Goal: Task Accomplishment & Management: Use online tool/utility

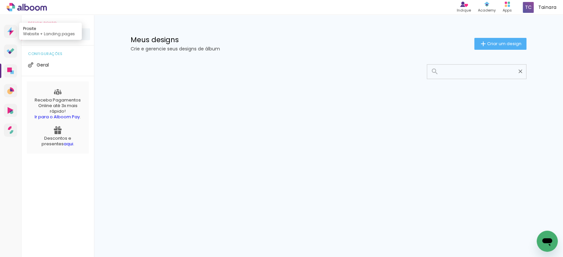
click at [15, 33] on link "Prosite Website + Landing pages" at bounding box center [10, 31] width 13 height 13
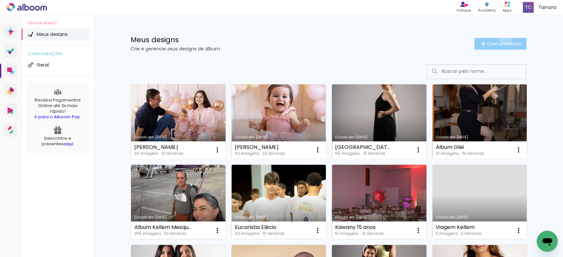
click at [502, 38] on paper-button "Criar um design" at bounding box center [501, 44] width 52 height 12
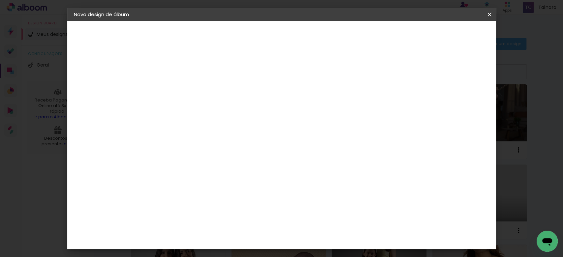
click at [182, 89] on input at bounding box center [182, 88] width 0 height 10
type input "[PERSON_NAME]"
type paper-input "[PERSON_NAME]"
click at [0, 0] on slot "Avançar" at bounding box center [0, 0] width 0 height 0
click at [305, 104] on paper-item "Tamanho Livre" at bounding box center [273, 100] width 63 height 15
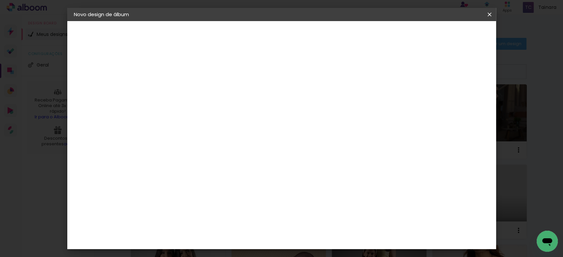
click at [0, 0] on slot "Avançar" at bounding box center [0, 0] width 0 height 0
click at [166, 185] on input "30" at bounding box center [160, 187] width 17 height 10
type input "20"
type paper-input "20"
click at [320, 232] on input "60" at bounding box center [317, 231] width 17 height 10
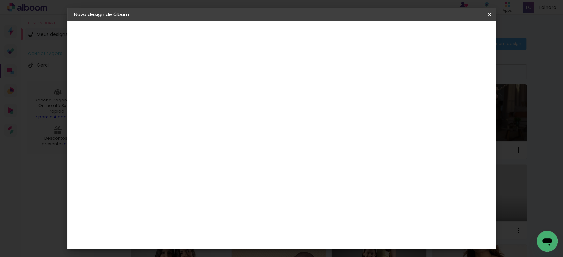
type input "40"
type paper-input "40"
click at [453, 39] on paper-button "Iniciar design" at bounding box center [431, 34] width 43 height 11
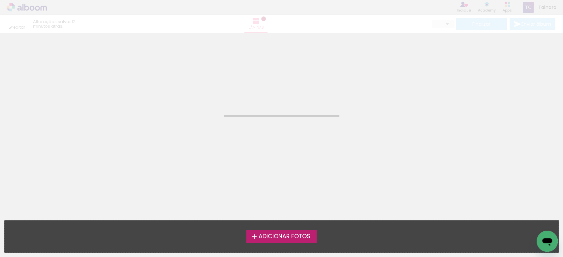
click at [293, 234] on span "Adicionar Fotos" at bounding box center [284, 237] width 52 height 6
click at [0, 0] on input "file" at bounding box center [0, 0] width 0 height 0
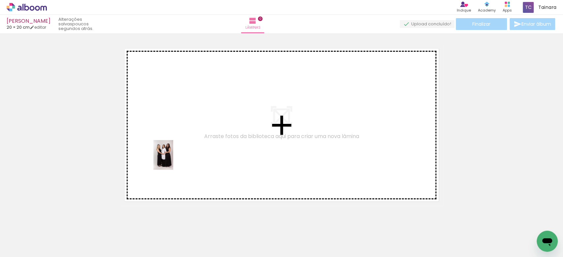
drag, startPoint x: 82, startPoint y: 239, endPoint x: 173, endPoint y: 160, distance: 120.2
click at [173, 160] on quentale-workspace at bounding box center [281, 128] width 563 height 257
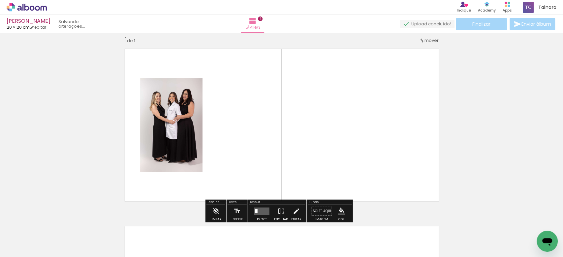
scroll to position [8, 0]
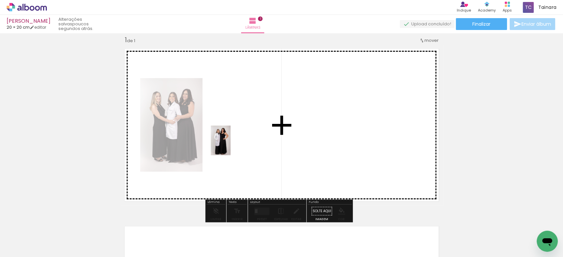
drag, startPoint x: 109, startPoint y: 236, endPoint x: 231, endPoint y: 146, distance: 152.1
click at [231, 146] on quentale-workspace at bounding box center [281, 128] width 563 height 257
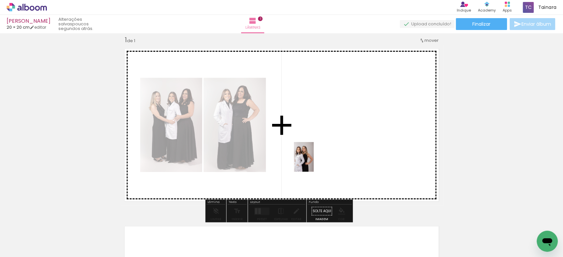
drag, startPoint x: 143, startPoint y: 224, endPoint x: 314, endPoint y: 162, distance: 181.8
click at [314, 162] on quentale-workspace at bounding box center [281, 128] width 563 height 257
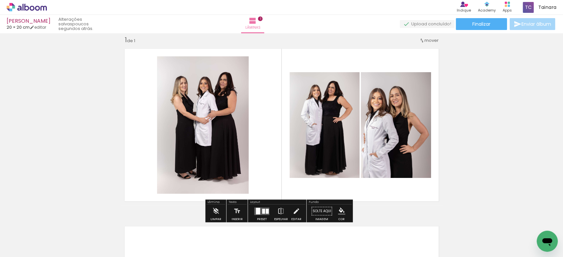
click at [256, 210] on div at bounding box center [258, 211] width 4 height 7
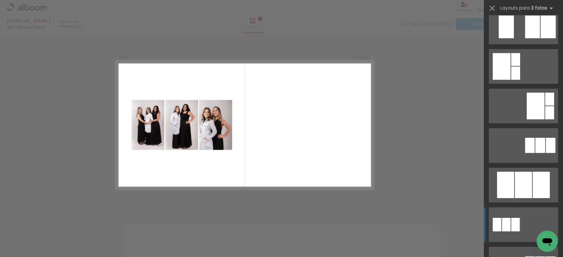
scroll to position [176, 0]
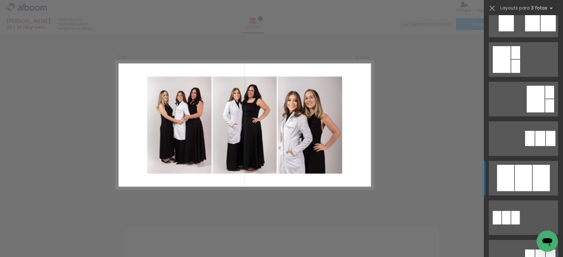
click at [525, 176] on div at bounding box center [523, 178] width 17 height 26
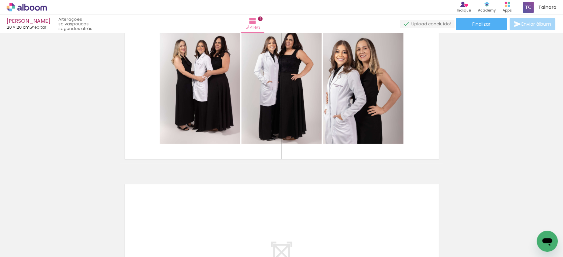
scroll to position [96, 0]
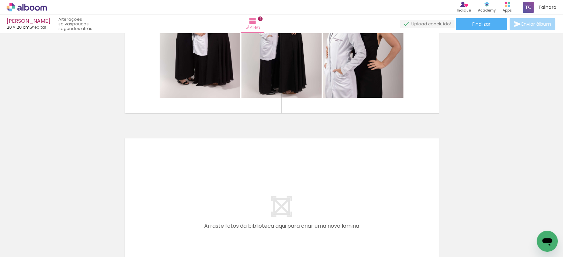
click at [191, 246] on quentale-thumb at bounding box center [176, 235] width 37 height 38
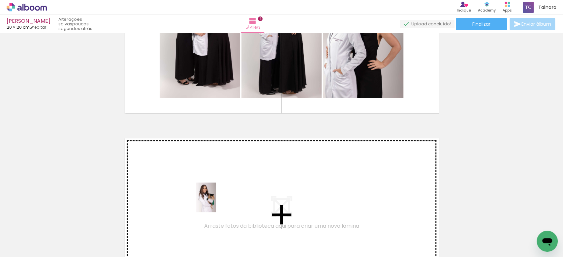
drag, startPoint x: 215, startPoint y: 247, endPoint x: 216, endPoint y: 203, distance: 44.2
click at [216, 203] on quentale-workspace at bounding box center [281, 128] width 563 height 257
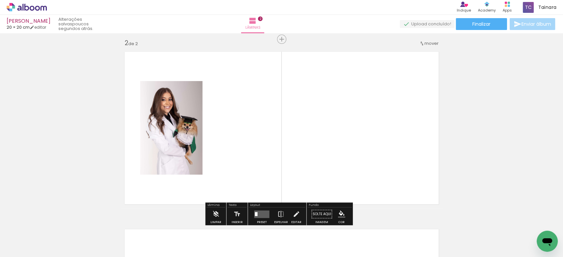
scroll to position [186, 0]
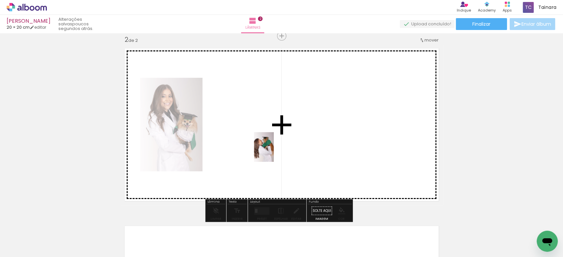
drag, startPoint x: 259, startPoint y: 239, endPoint x: 274, endPoint y: 152, distance: 88.4
click at [274, 152] on quentale-workspace at bounding box center [281, 128] width 563 height 257
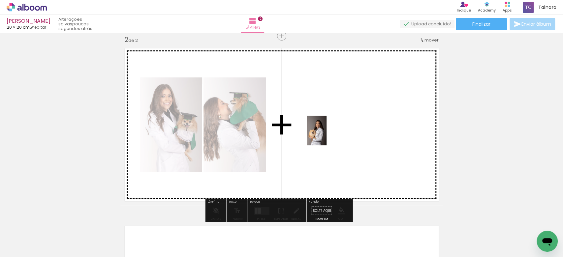
drag, startPoint x: 294, startPoint y: 237, endPoint x: 327, endPoint y: 136, distance: 106.3
click at [327, 136] on quentale-workspace at bounding box center [281, 128] width 563 height 257
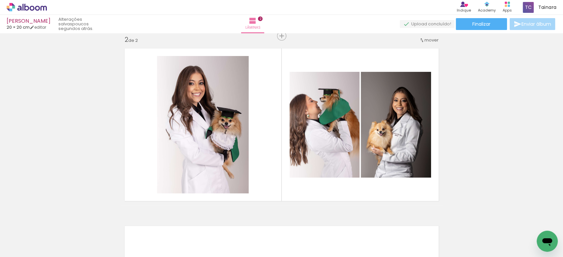
scroll to position [0, 0]
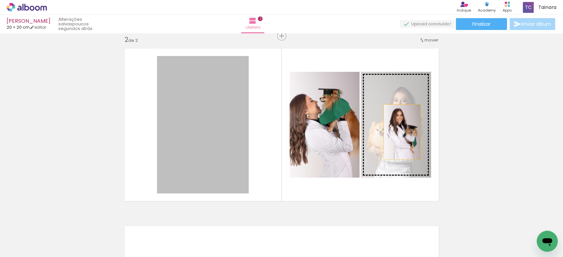
drag, startPoint x: 188, startPoint y: 113, endPoint x: 401, endPoint y: 130, distance: 213.2
click at [0, 0] on slot at bounding box center [0, 0] width 0 height 0
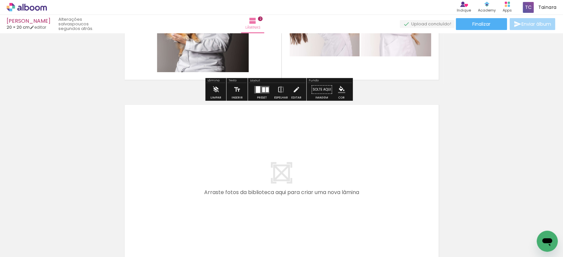
scroll to position [308, 0]
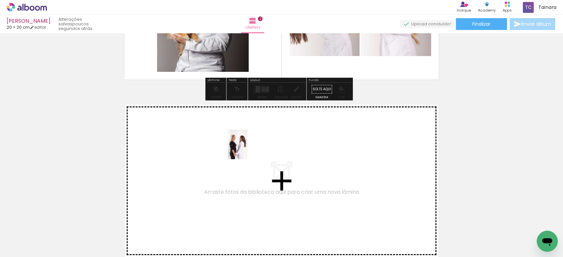
drag, startPoint x: 312, startPoint y: 141, endPoint x: 247, endPoint y: 154, distance: 65.9
click at [247, 154] on quentale-workspace at bounding box center [281, 128] width 563 height 257
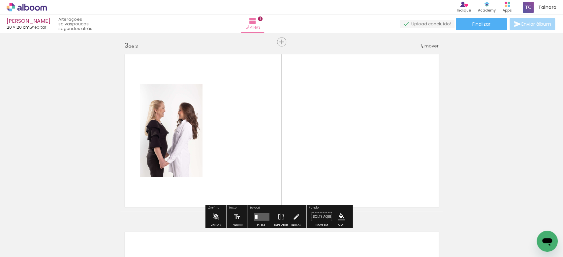
scroll to position [364, 0]
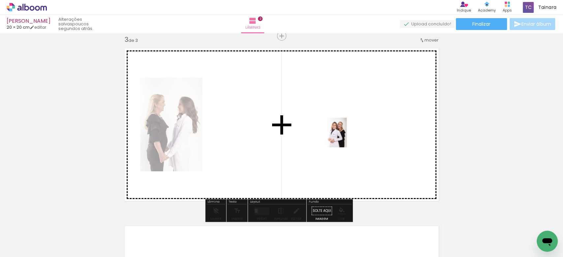
drag, startPoint x: 402, startPoint y: 236, endPoint x: 347, endPoint y: 138, distance: 113.0
click at [347, 138] on quentale-workspace at bounding box center [281, 128] width 563 height 257
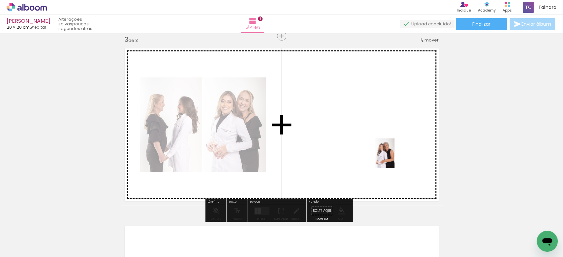
drag, startPoint x: 442, startPoint y: 243, endPoint x: 392, endPoint y: 154, distance: 101.5
click at [392, 154] on quentale-workspace at bounding box center [281, 128] width 563 height 257
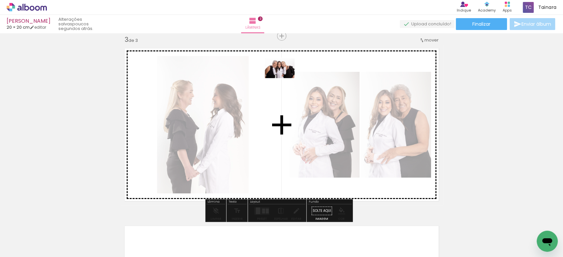
drag, startPoint x: 478, startPoint y: 243, endPoint x: 285, endPoint y: 79, distance: 252.8
click at [285, 79] on quentale-workspace at bounding box center [281, 128] width 563 height 257
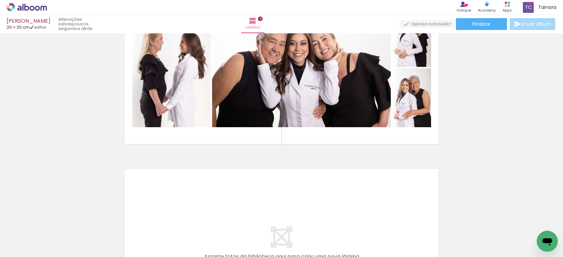
scroll to position [496, 0]
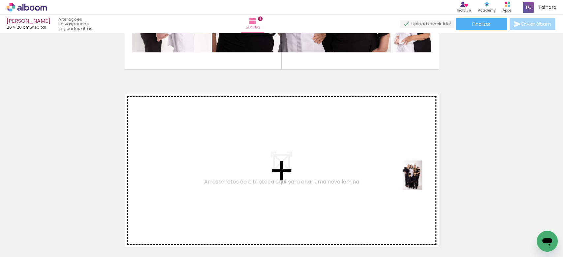
drag, startPoint x: 515, startPoint y: 244, endPoint x: 415, endPoint y: 179, distance: 119.4
click at [415, 179] on quentale-workspace at bounding box center [281, 128] width 563 height 257
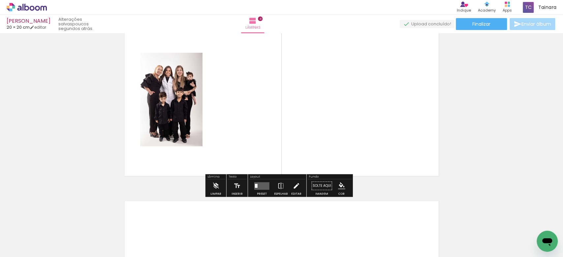
scroll to position [586, 0]
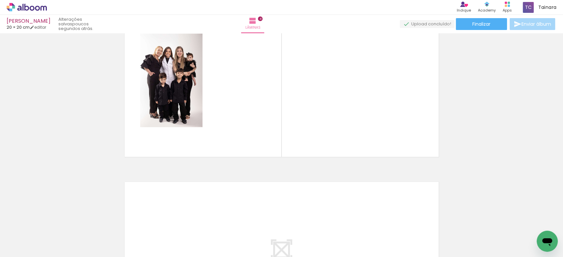
click at [178, 238] on div at bounding box center [177, 235] width 22 height 33
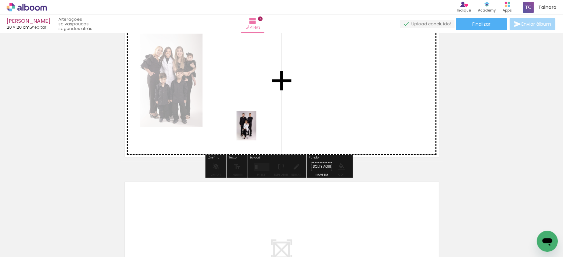
drag, startPoint x: 180, startPoint y: 232, endPoint x: 256, endPoint y: 131, distance: 127.2
click at [256, 131] on quentale-workspace at bounding box center [281, 128] width 563 height 257
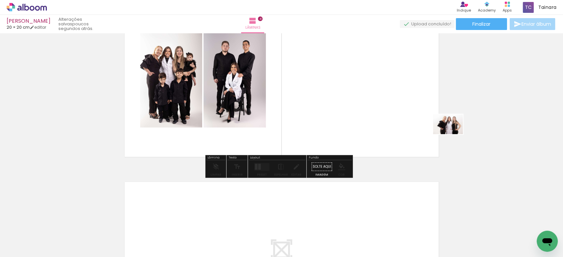
drag, startPoint x: 539, startPoint y: 230, endPoint x: 418, endPoint y: 129, distance: 156.8
click at [418, 129] on quentale-workspace at bounding box center [281, 128] width 563 height 257
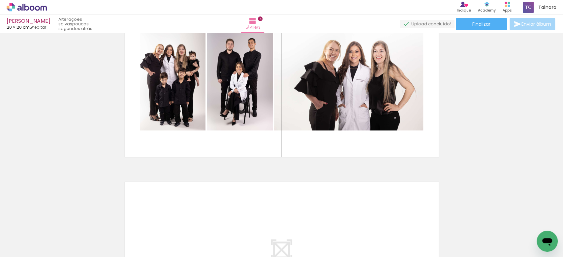
scroll to position [0, 295]
click at [291, 243] on div at bounding box center [288, 235] width 33 height 22
click at [328, 242] on div at bounding box center [325, 235] width 22 height 33
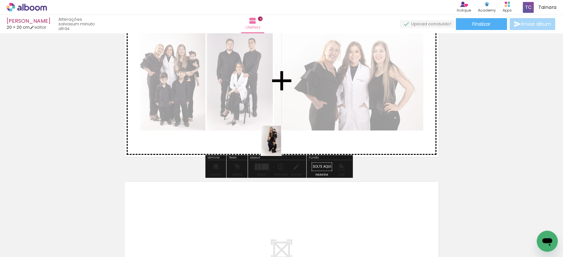
drag, startPoint x: 329, startPoint y: 233, endPoint x: 281, endPoint y: 146, distance: 99.2
click at [281, 146] on quentale-workspace at bounding box center [281, 128] width 563 height 257
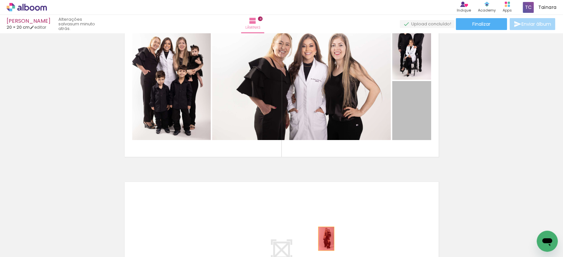
drag, startPoint x: 413, startPoint y: 126, endPoint x: 323, endPoint y: 239, distance: 144.1
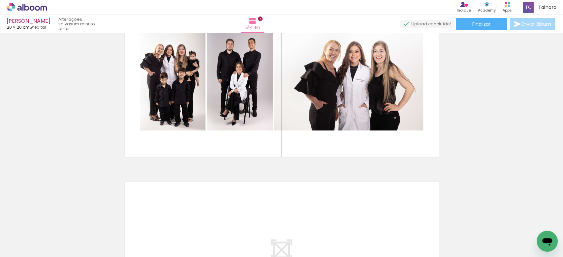
click at [313, 223] on iron-icon at bounding box center [311, 221] width 7 height 7
click at [366, 241] on div at bounding box center [362, 235] width 22 height 33
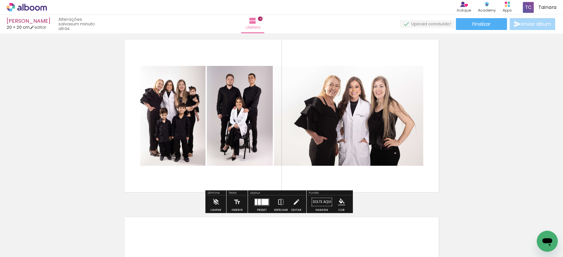
scroll to position [498, 0]
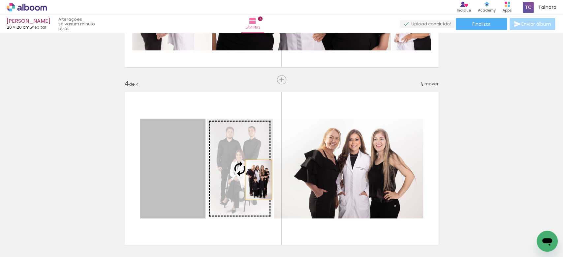
drag, startPoint x: 184, startPoint y: 178, endPoint x: 255, endPoint y: 180, distance: 71.0
click at [0, 0] on slot at bounding box center [0, 0] width 0 height 0
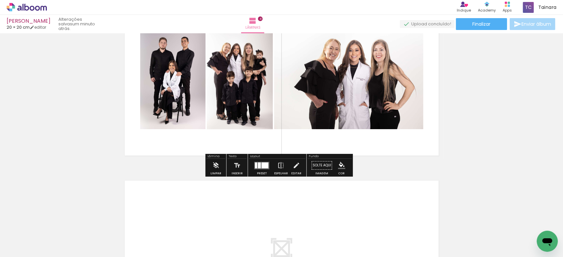
scroll to position [630, 0]
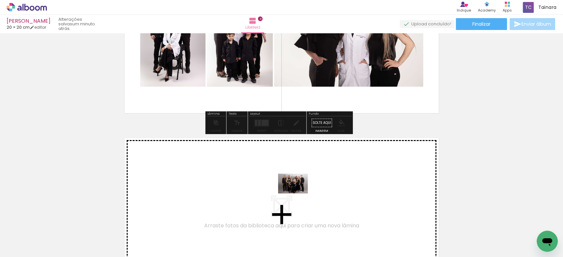
drag, startPoint x: 294, startPoint y: 238, endPoint x: 298, endPoint y: 194, distance: 44.1
click at [298, 194] on quentale-workspace at bounding box center [281, 128] width 563 height 257
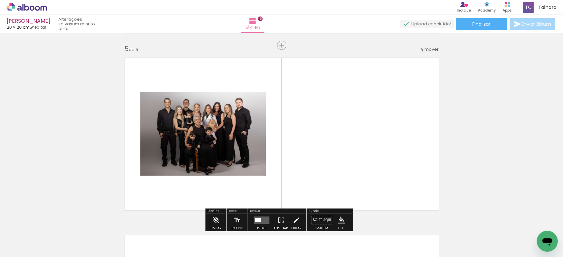
scroll to position [720, 0]
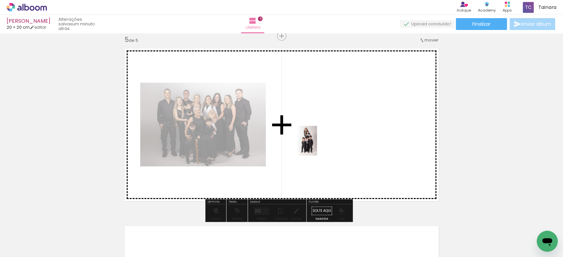
drag, startPoint x: 321, startPoint y: 235, endPoint x: 317, endPoint y: 144, distance: 91.5
click at [317, 144] on quentale-workspace at bounding box center [281, 128] width 563 height 257
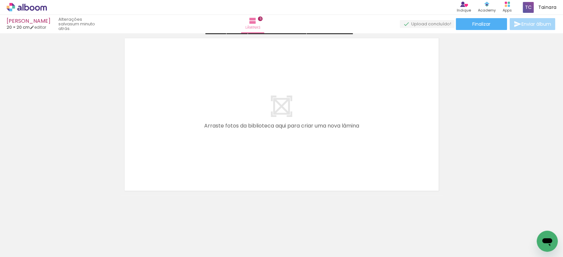
scroll to position [910, 0]
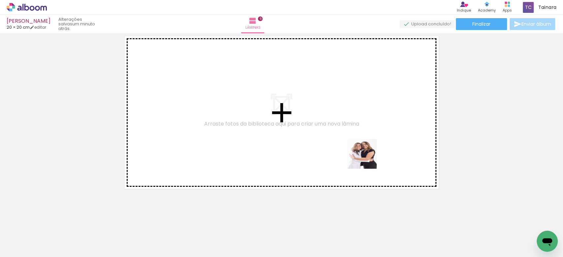
drag, startPoint x: 357, startPoint y: 236, endPoint x: 367, endPoint y: 157, distance: 78.8
click at [367, 157] on quentale-workspace at bounding box center [281, 128] width 563 height 257
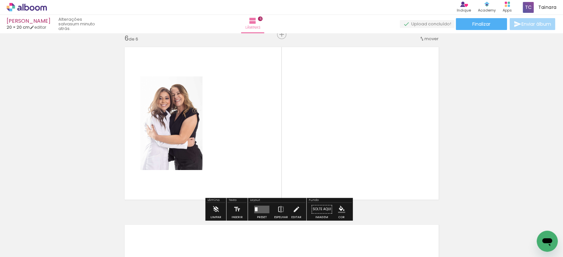
scroll to position [898, 0]
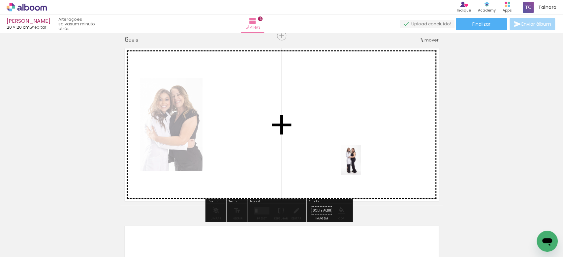
drag, startPoint x: 387, startPoint y: 235, endPoint x: 357, endPoint y: 160, distance: 81.3
click at [357, 161] on quentale-workspace at bounding box center [281, 128] width 563 height 257
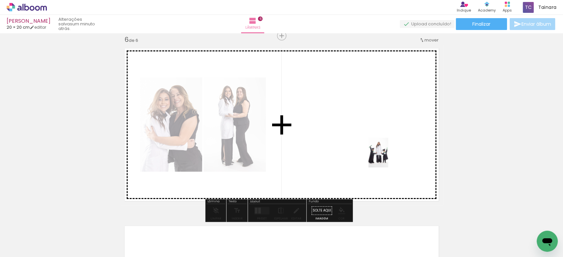
drag, startPoint x: 430, startPoint y: 234, endPoint x: 388, endPoint y: 158, distance: 87.3
click at [388, 158] on quentale-workspace at bounding box center [281, 128] width 563 height 257
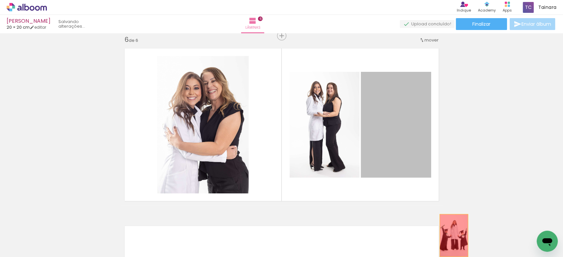
drag, startPoint x: 404, startPoint y: 157, endPoint x: 450, endPoint y: 220, distance: 78.1
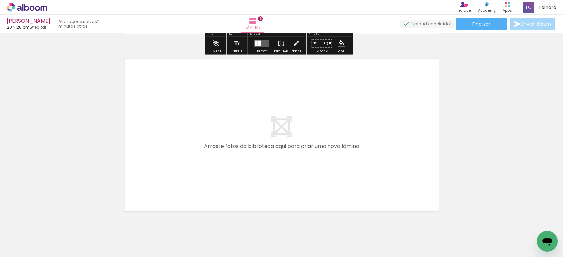
scroll to position [1073, 0]
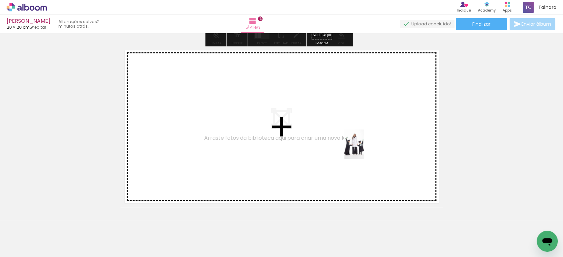
drag, startPoint x: 430, startPoint y: 228, endPoint x: 364, endPoint y: 149, distance: 102.4
click at [364, 149] on quentale-workspace at bounding box center [281, 128] width 563 height 257
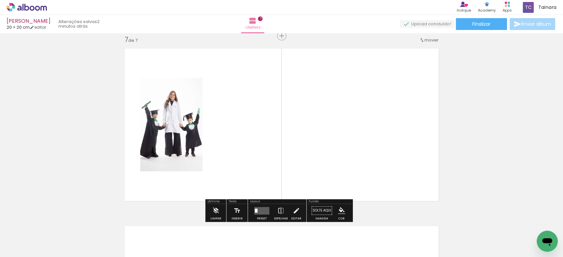
scroll to position [1075, 0]
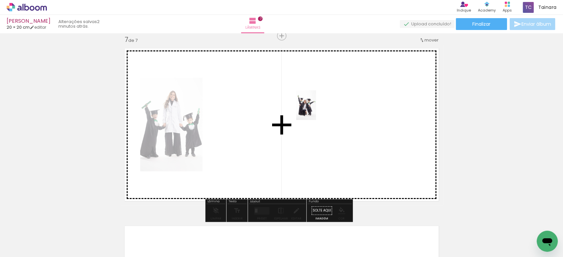
drag, startPoint x: 467, startPoint y: 240, endPoint x: 316, endPoint y: 110, distance: 198.9
click at [316, 110] on quentale-workspace at bounding box center [281, 128] width 563 height 257
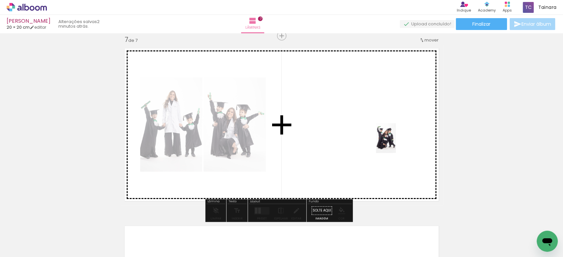
drag, startPoint x: 499, startPoint y: 230, endPoint x: 396, endPoint y: 143, distance: 134.4
click at [396, 143] on quentale-workspace at bounding box center [281, 128] width 563 height 257
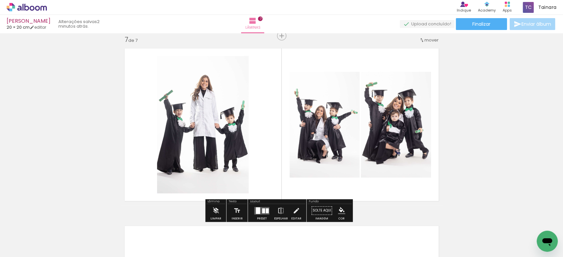
scroll to position [0, 520]
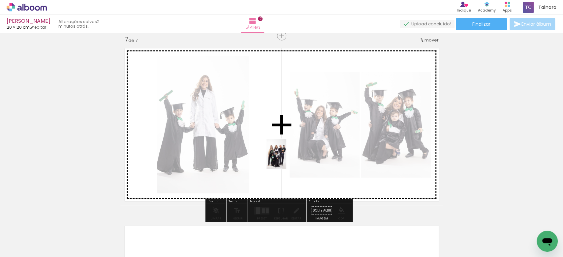
drag, startPoint x: 307, startPoint y: 196, endPoint x: 285, endPoint y: 157, distance: 44.6
click at [285, 157] on quentale-workspace at bounding box center [281, 128] width 563 height 257
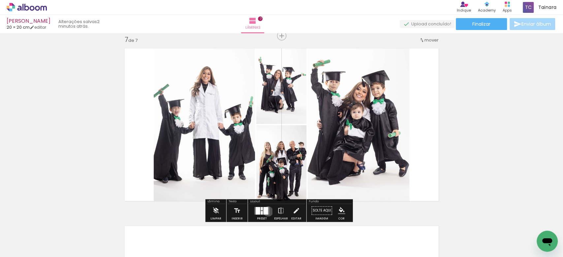
click at [267, 212] on quentale-layouter at bounding box center [261, 211] width 15 height 8
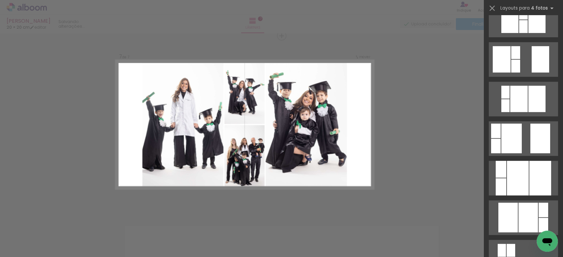
scroll to position [0, 0]
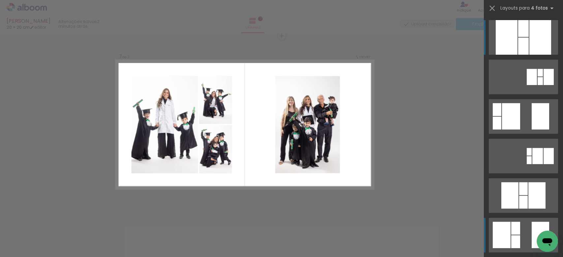
click at [518, 234] on quentale-layouter at bounding box center [523, 235] width 69 height 35
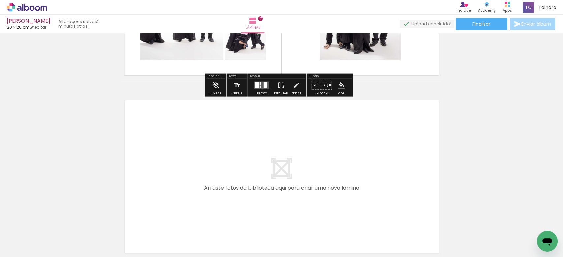
scroll to position [1266, 0]
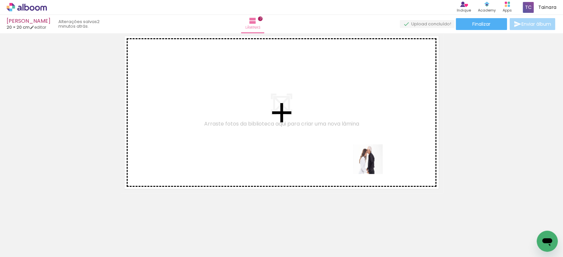
drag, startPoint x: 377, startPoint y: 242, endPoint x: 372, endPoint y: 157, distance: 85.0
click at [372, 157] on quentale-workspace at bounding box center [281, 128] width 563 height 257
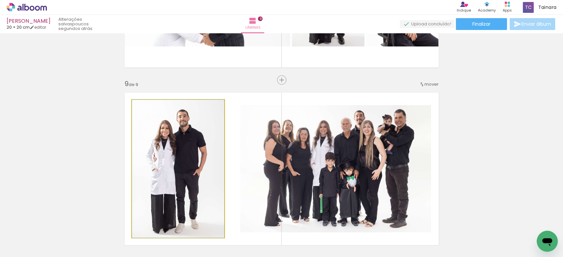
scroll to position [0, 713]
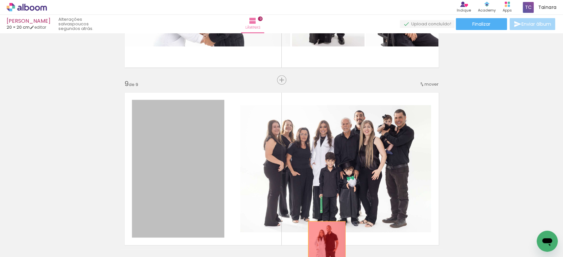
drag, startPoint x: 184, startPoint y: 171, endPoint x: 310, endPoint y: 242, distance: 144.7
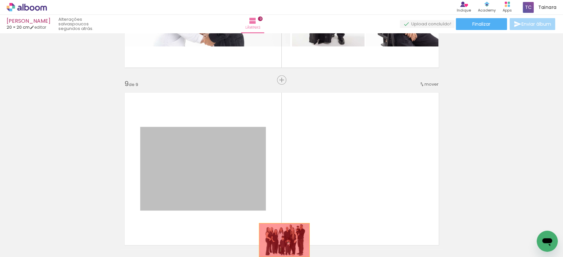
drag, startPoint x: 206, startPoint y: 197, endPoint x: 296, endPoint y: 230, distance: 95.5
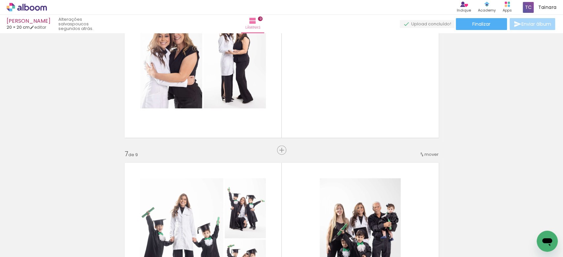
scroll to position [903, 0]
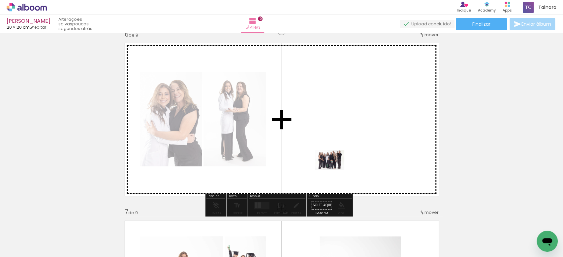
drag, startPoint x: 315, startPoint y: 224, endPoint x: 337, endPoint y: 165, distance: 62.5
click at [337, 165] on quentale-workspace at bounding box center [281, 128] width 563 height 257
